Goal: Transaction & Acquisition: Obtain resource

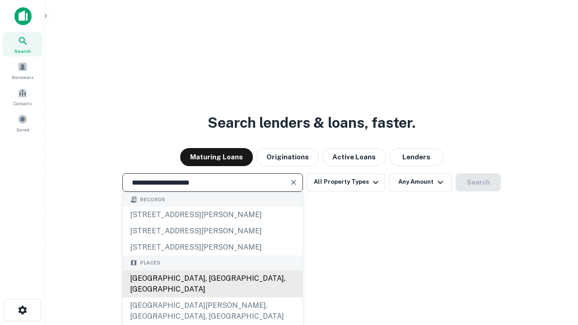
click at [212, 298] on div "Santa Monica, CA, USA" at bounding box center [213, 284] width 180 height 27
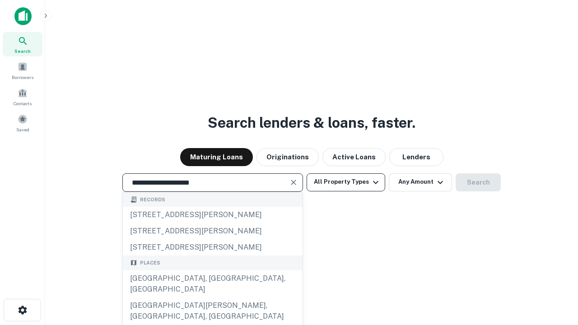
type input "**********"
click at [346, 182] on button "All Property Types" at bounding box center [346, 183] width 79 height 18
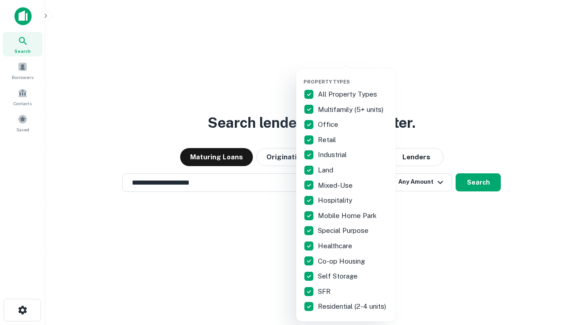
click at [353, 76] on button "button" at bounding box center [353, 76] width 99 height 0
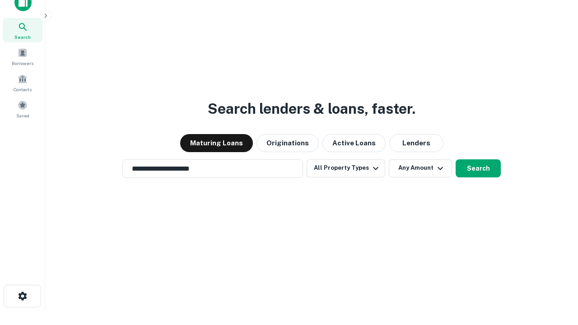
scroll to position [5, 109]
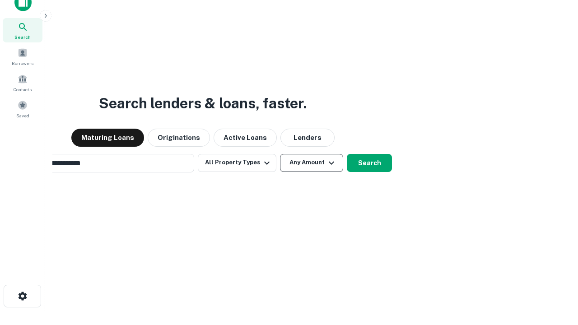
click at [280, 154] on button "Any Amount" at bounding box center [311, 163] width 63 height 18
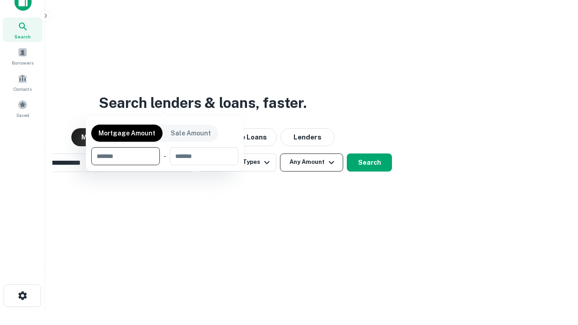
scroll to position [65, 256]
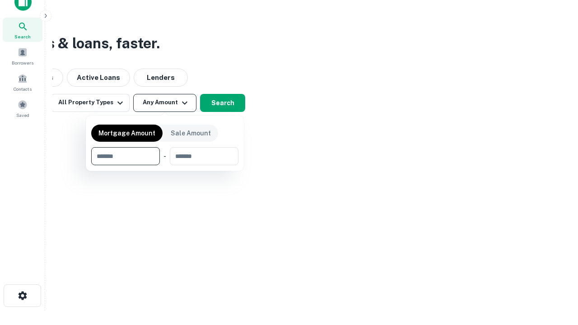
type input "*******"
click at [165, 165] on button "button" at bounding box center [164, 165] width 147 height 0
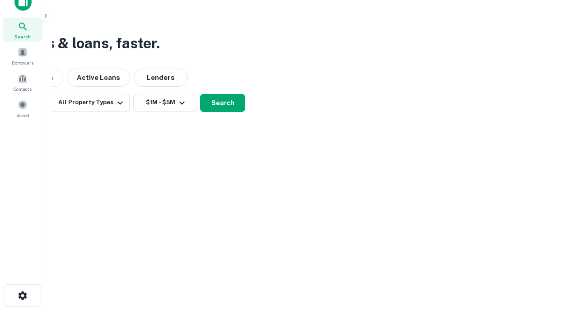
scroll to position [5, 167]
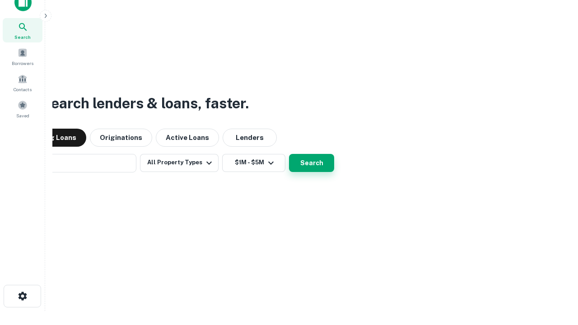
click at [289, 154] on button "Search" at bounding box center [311, 163] width 45 height 18
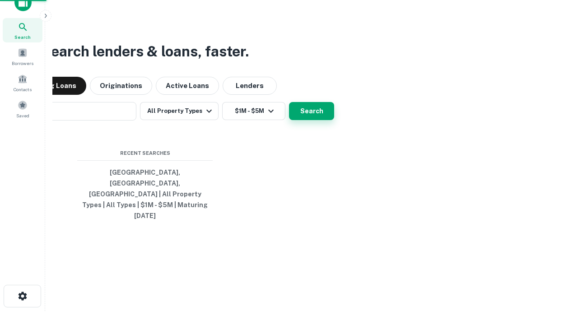
scroll to position [24, 256]
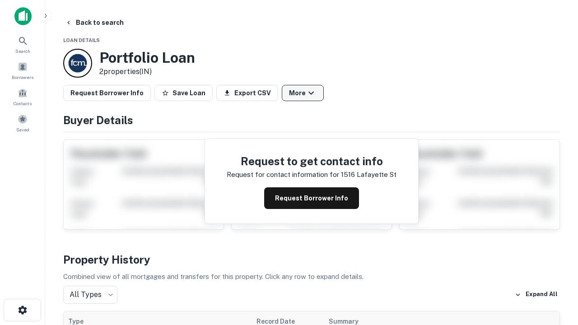
click at [303, 93] on button "More" at bounding box center [303, 93] width 42 height 16
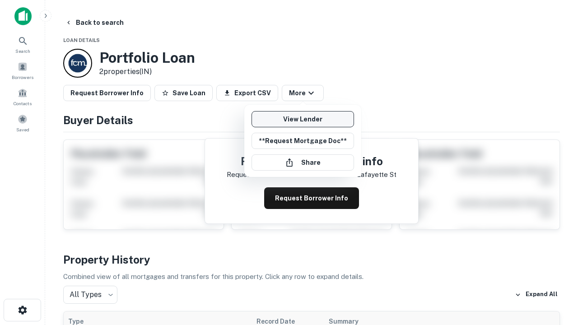
click at [303, 119] on link "View Lender" at bounding box center [303, 119] width 103 height 16
